Goal: Information Seeking & Learning: Learn about a topic

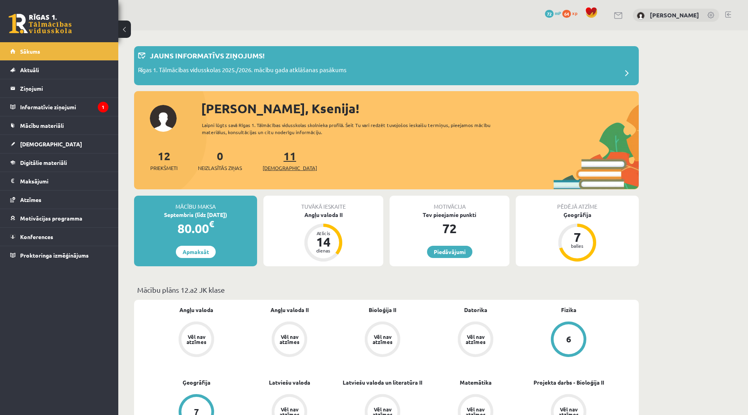
click at [286, 165] on span "[DEMOGRAPHIC_DATA]" at bounding box center [289, 168] width 54 height 8
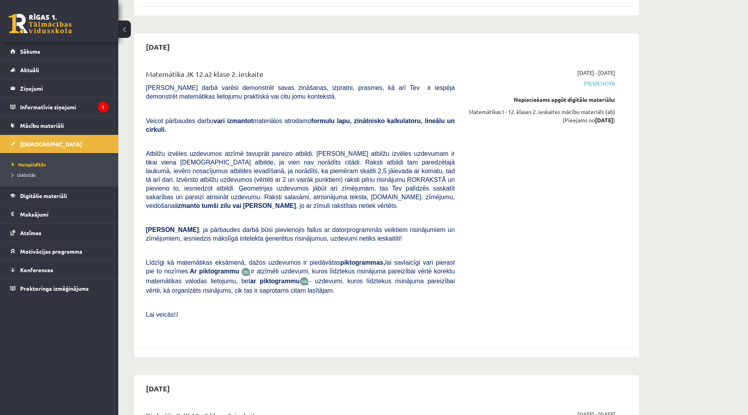
scroll to position [1589, 0]
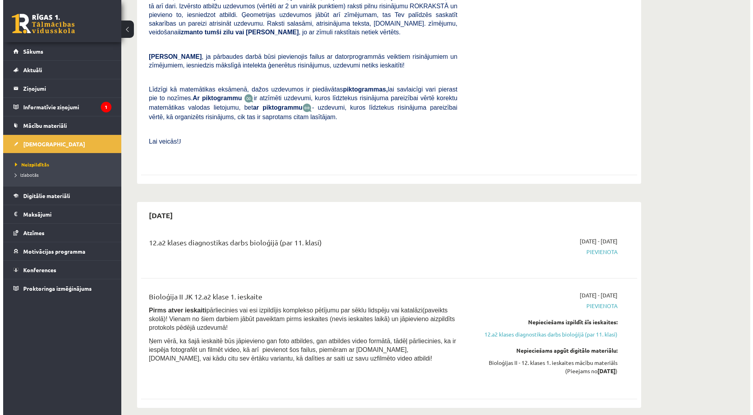
scroll to position [0, 0]
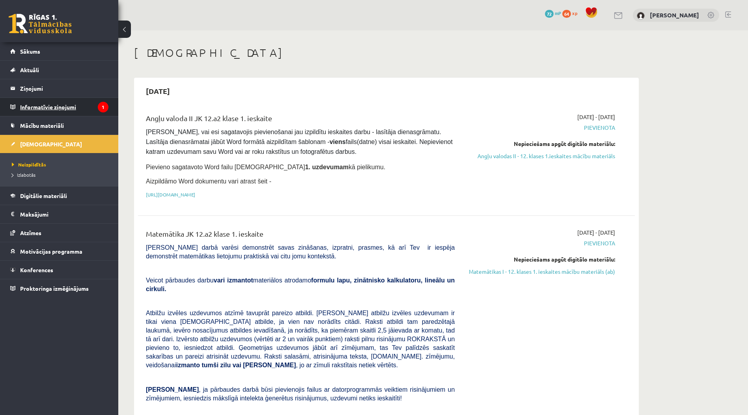
click at [58, 106] on legend "Informatīvie ziņojumi 1" at bounding box center [64, 107] width 88 height 18
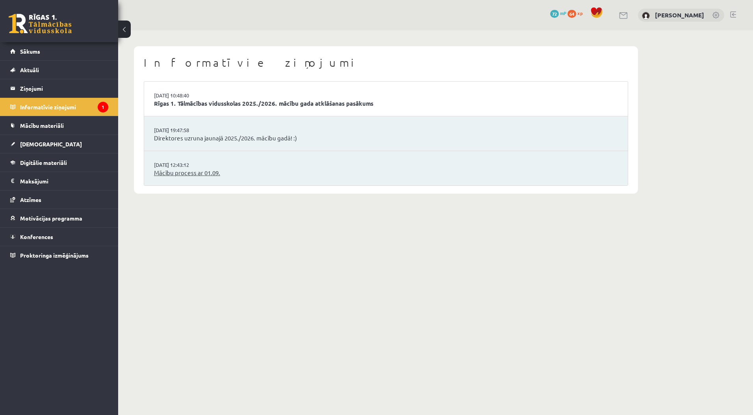
click at [216, 173] on link "Mācību process ar 01.09." at bounding box center [386, 172] width 464 height 9
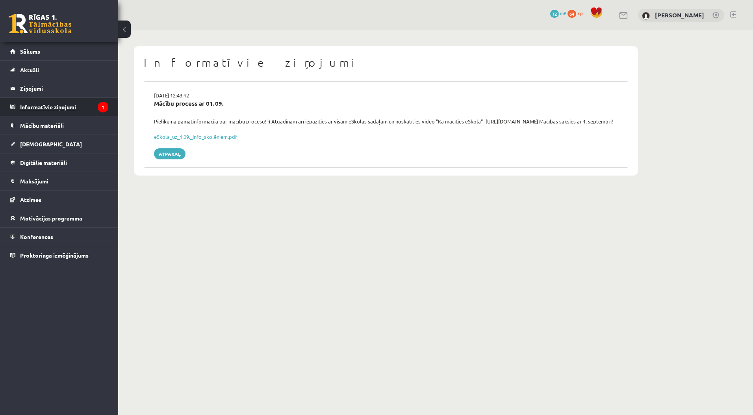
click at [99, 109] on icon "1" at bounding box center [103, 107] width 11 height 11
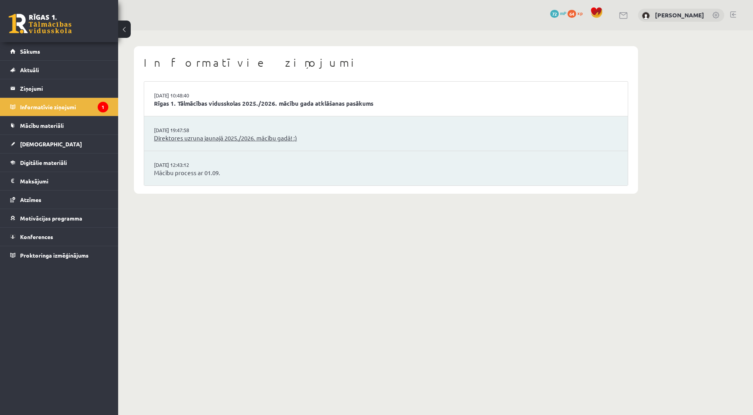
click at [181, 140] on link "Direktores uzruna jaunajā 2025./2026. mācību gadā! :)" at bounding box center [386, 138] width 464 height 9
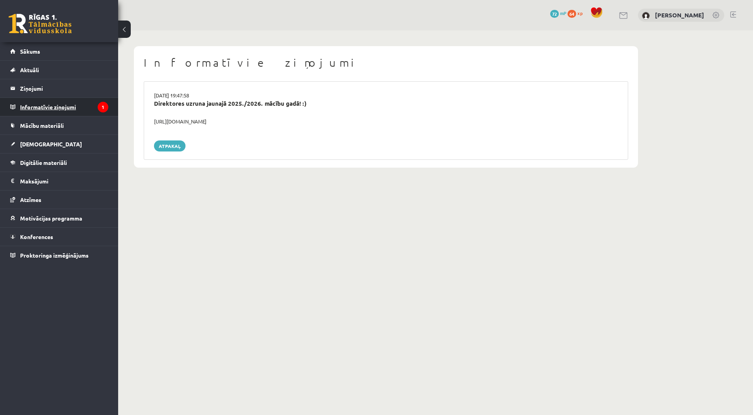
click at [99, 109] on icon "1" at bounding box center [103, 107] width 11 height 11
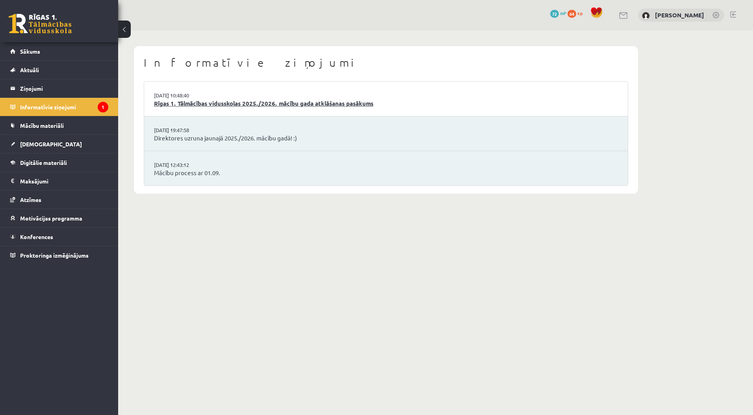
click at [168, 105] on link "Rīgas 1. Tālmācības vidusskolas 2025./2026. mācību gada atklāšanas pasākums" at bounding box center [386, 103] width 464 height 9
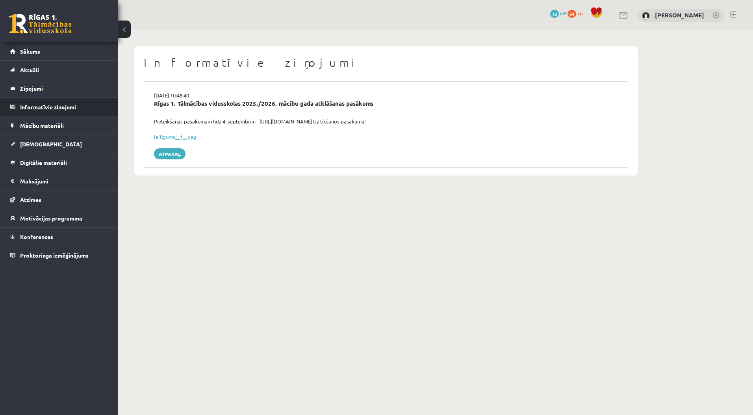
click at [65, 105] on legend "Informatīvie ziņojumi 0" at bounding box center [64, 107] width 88 height 18
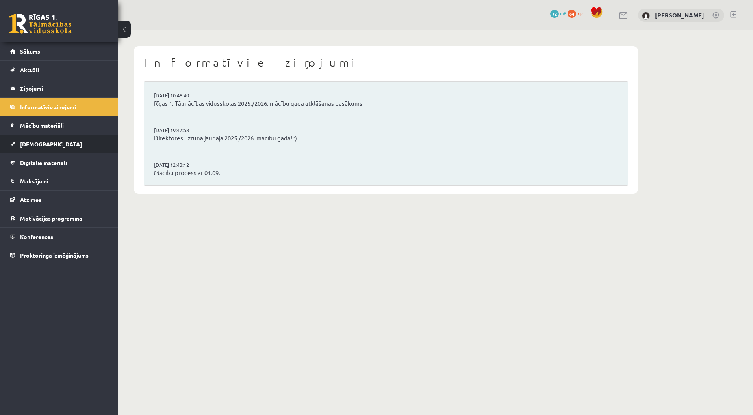
click at [22, 139] on link "[DEMOGRAPHIC_DATA]" at bounding box center [59, 144] width 98 height 18
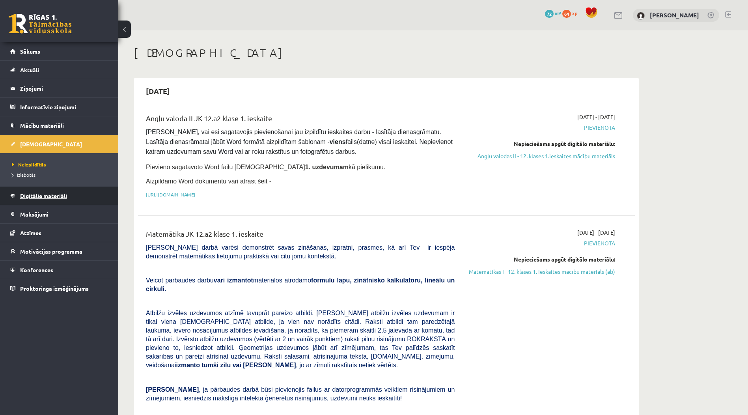
click at [40, 195] on span "Digitālie materiāli" at bounding box center [43, 195] width 47 height 7
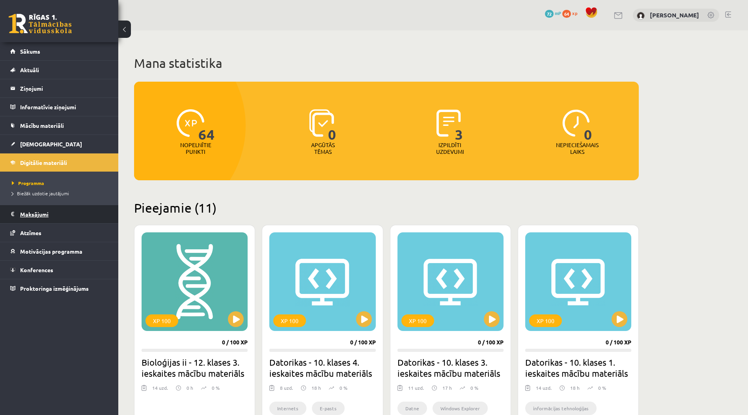
click at [67, 214] on legend "Maksājumi 0" at bounding box center [64, 214] width 88 height 18
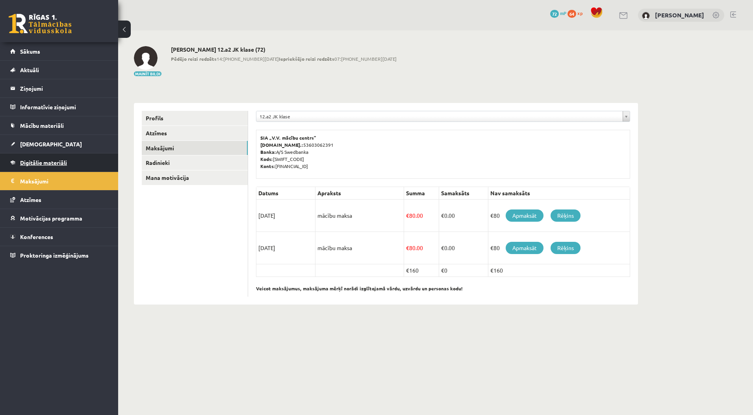
click at [87, 164] on link "Digitālie materiāli" at bounding box center [59, 162] width 98 height 18
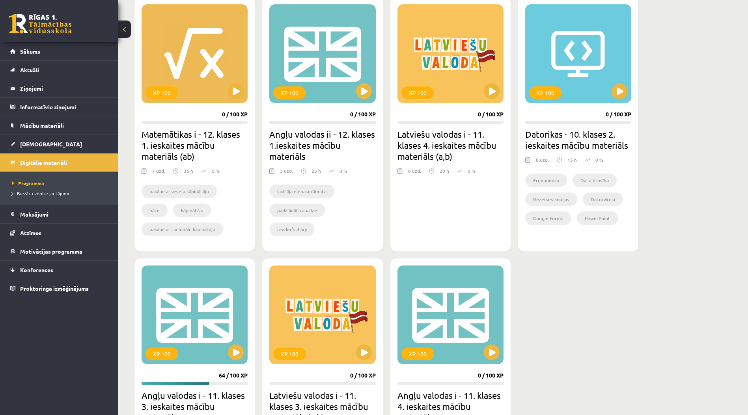
scroll to position [399, 0]
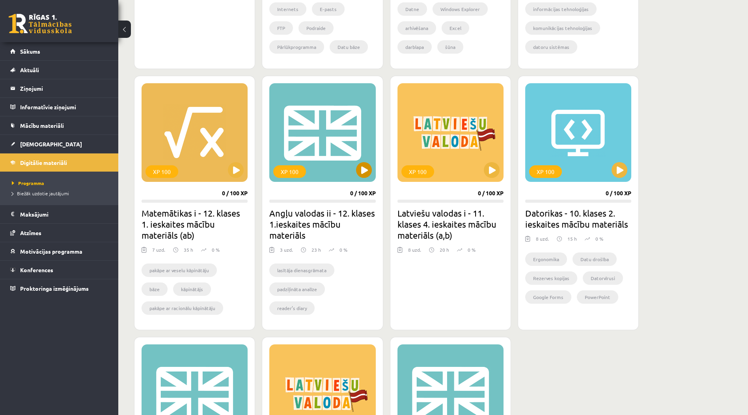
click at [351, 168] on div "XP 100" at bounding box center [322, 132] width 106 height 99
click at [332, 170] on div "XP 100" at bounding box center [322, 132] width 106 height 99
click at [339, 118] on div "XP 100" at bounding box center [322, 132] width 106 height 99
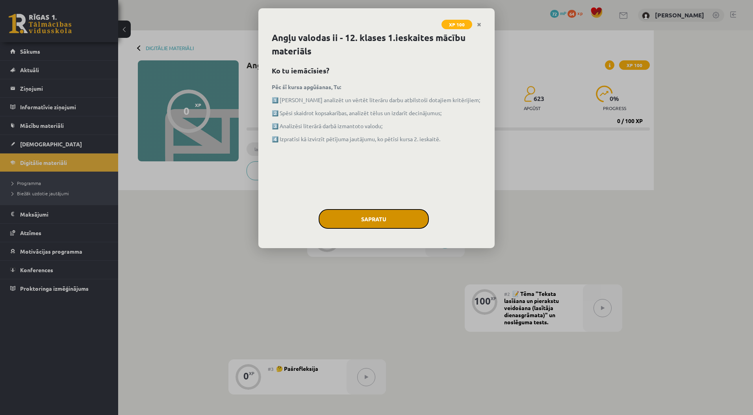
click at [399, 214] on button "Sapratu" at bounding box center [374, 219] width 110 height 20
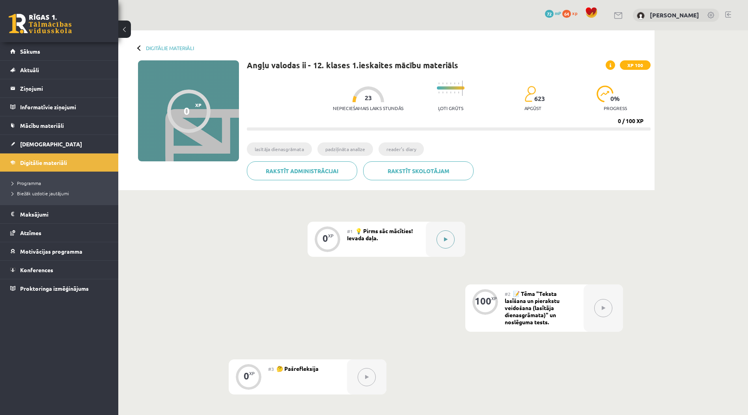
click at [441, 238] on button at bounding box center [445, 239] width 18 height 18
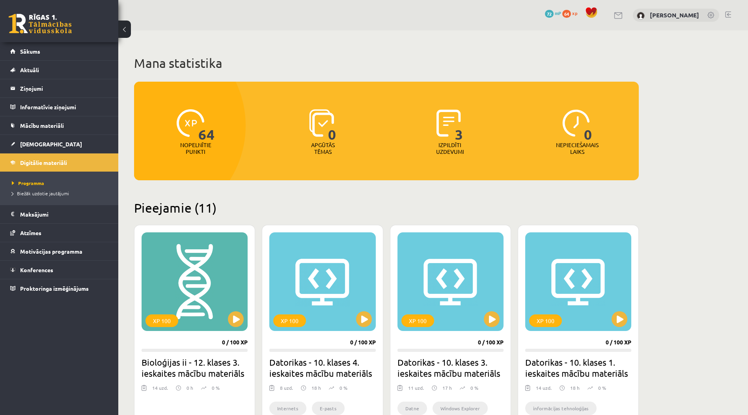
click at [722, 13] on div "0 Dāvanas 72 mP 64 xp [PERSON_NAME]" at bounding box center [432, 15] width 629 height 30
click at [724, 14] on div "0 Dāvanas 72 mP 64 xp [PERSON_NAME]" at bounding box center [432, 15] width 629 height 30
click at [726, 13] on link at bounding box center [728, 14] width 6 height 6
